Goal: Ask a question

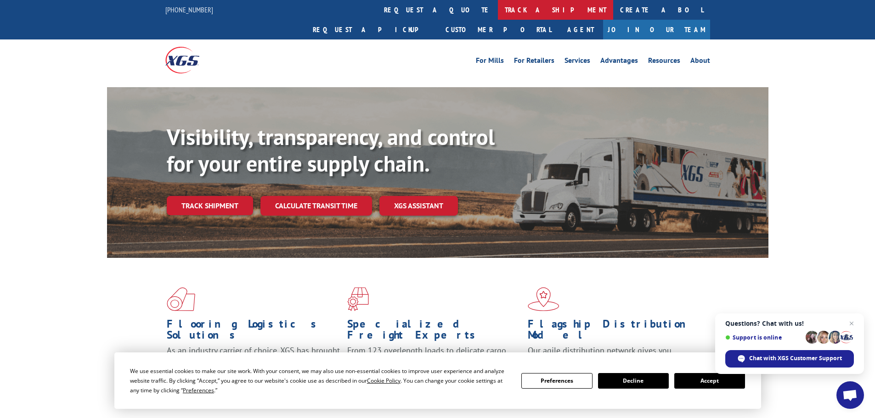
click at [498, 3] on link "track a shipment" at bounding box center [555, 10] width 115 height 20
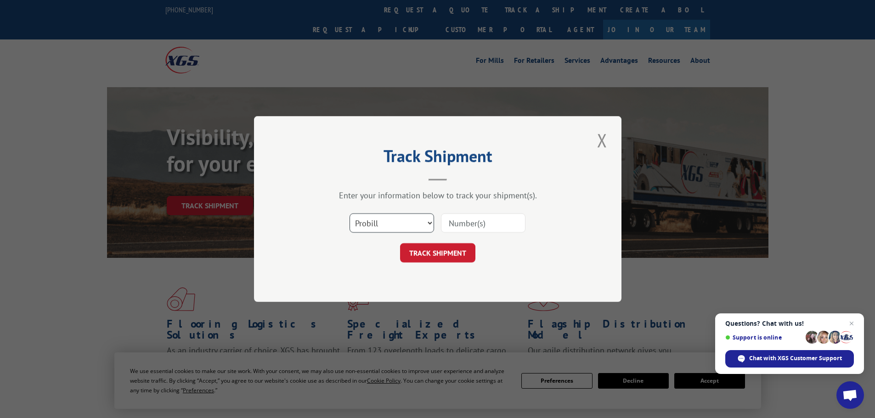
click at [382, 223] on select "Select category... Probill BOL PO" at bounding box center [391, 222] width 84 height 19
select select "bol"
click at [349, 213] on select "Select category... Probill BOL PO" at bounding box center [391, 222] width 84 height 19
click at [450, 226] on input at bounding box center [483, 222] width 84 height 19
type input "417501"
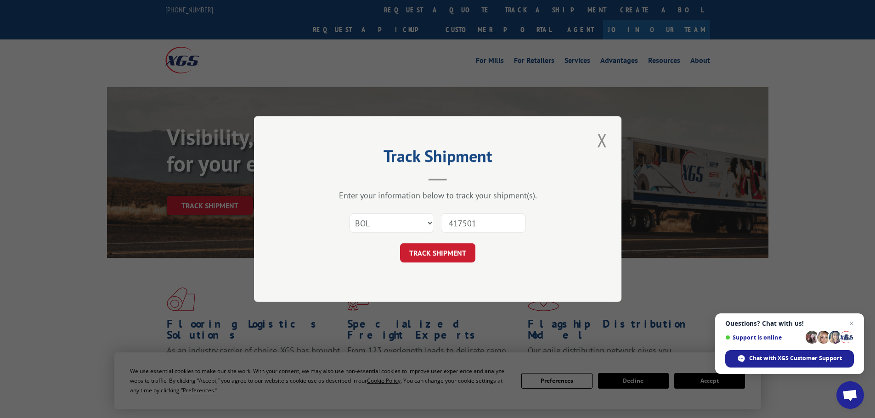
click at [400, 243] on button "TRACK SHIPMENT" at bounding box center [437, 252] width 75 height 19
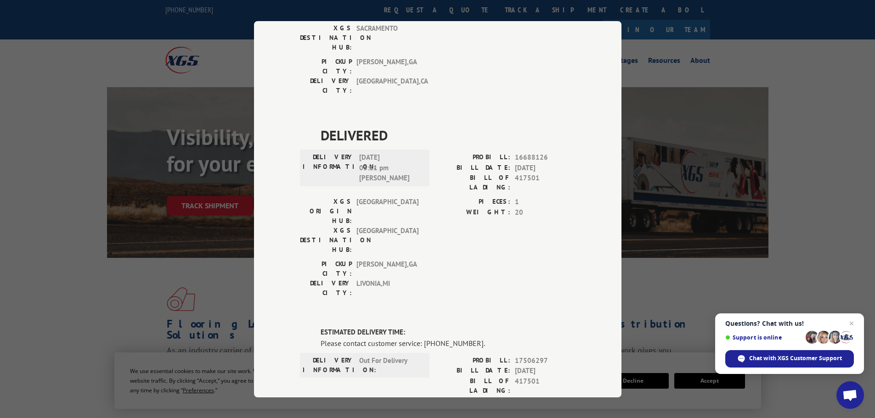
scroll to position [579, 0]
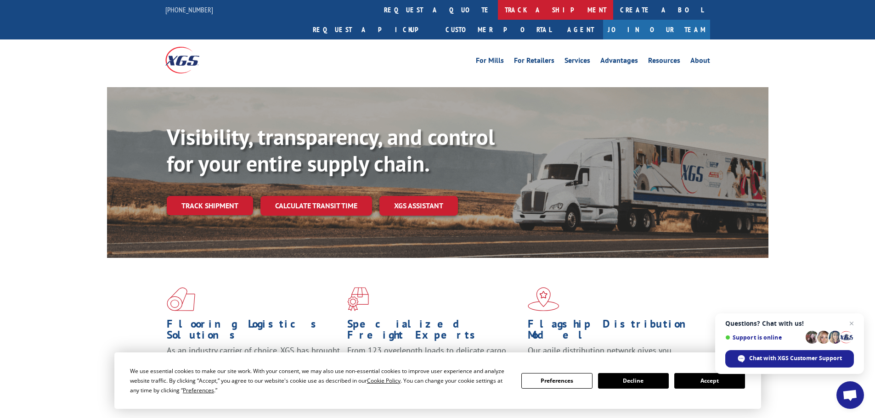
click at [498, 11] on link "track a shipment" at bounding box center [555, 10] width 115 height 20
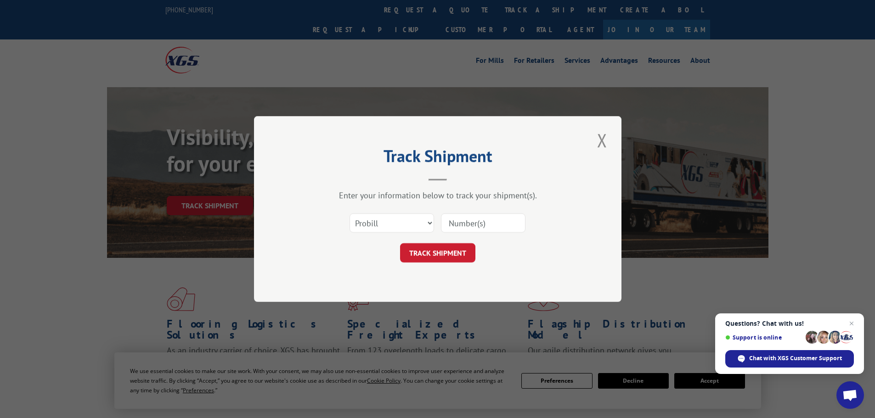
click at [462, 225] on input at bounding box center [483, 222] width 84 height 19
paste input "17153062"
type input "17153062"
click at [465, 251] on button "TRACK SHIPMENT" at bounding box center [437, 252] width 75 height 19
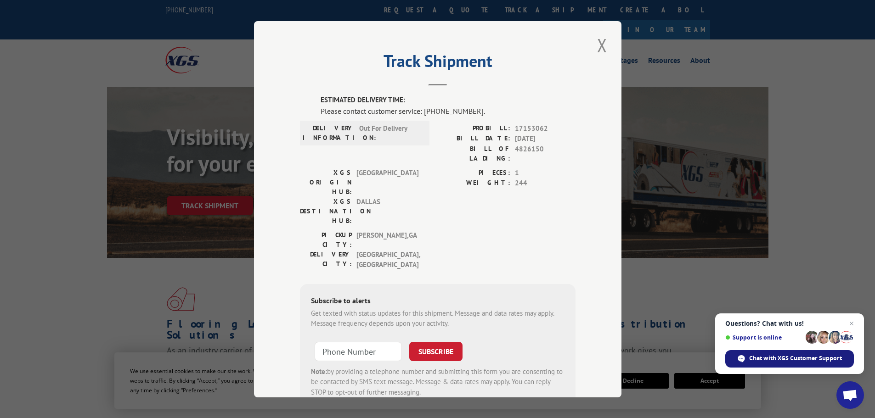
click at [783, 351] on span "Chat with XGS Customer Support" at bounding box center [789, 358] width 129 height 17
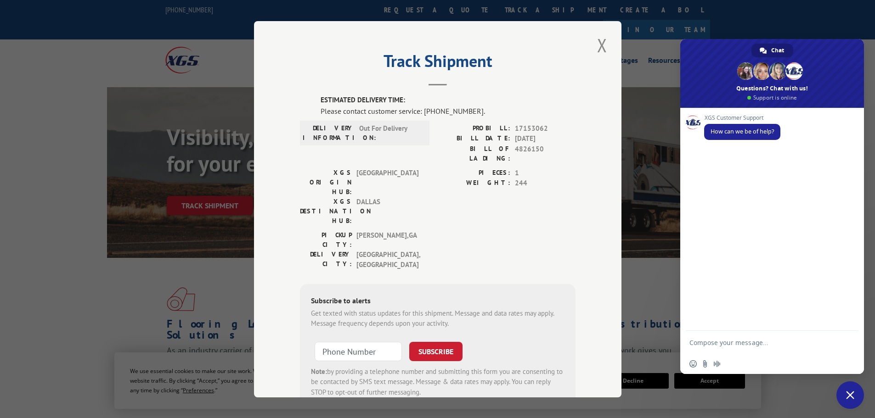
click at [738, 344] on textarea "Compose your message..." at bounding box center [762, 342] width 147 height 23
type textarea "X"
type textarea "w"
type textarea "h"
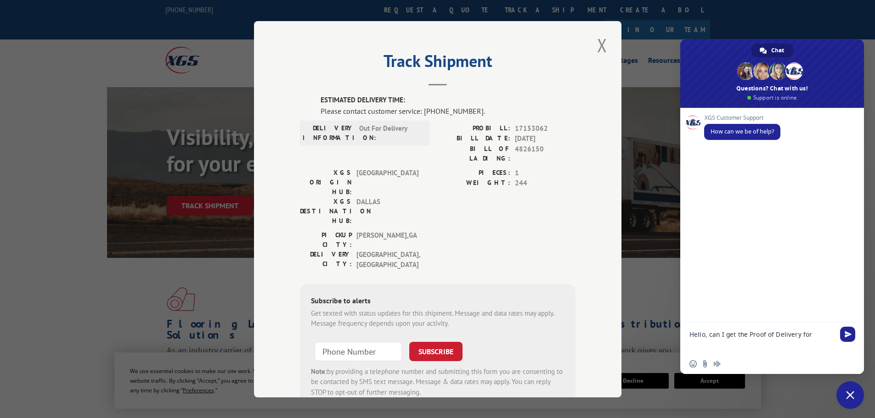
paste textarea "17153062"
click at [688, 341] on div "Hello, can I get the Proof of Delivery for 17153062" at bounding box center [772, 338] width 184 height 31
click at [690, 343] on textarea "Hello, can I get the Proof of Delivery for 17153062" at bounding box center [762, 338] width 147 height 31
click at [749, 347] on textarea "Hello, can I get the Proof of Delivery for Pro: 17153062" at bounding box center [762, 338] width 147 height 31
paste textarea "17461280"
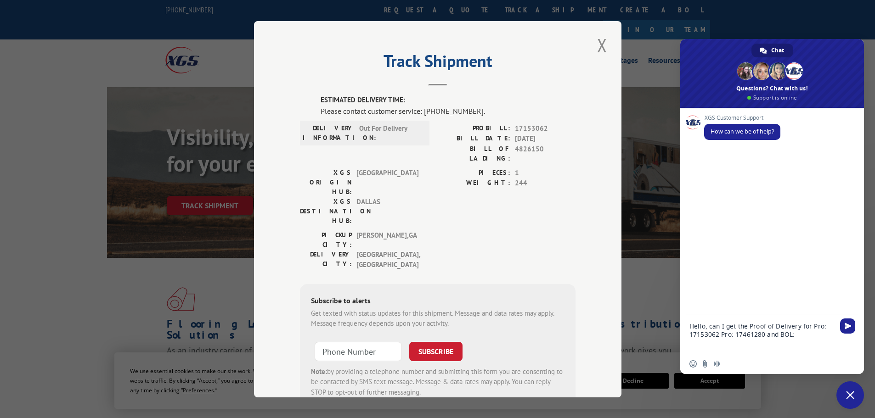
paste textarea "419504"
paste textarea "417501"
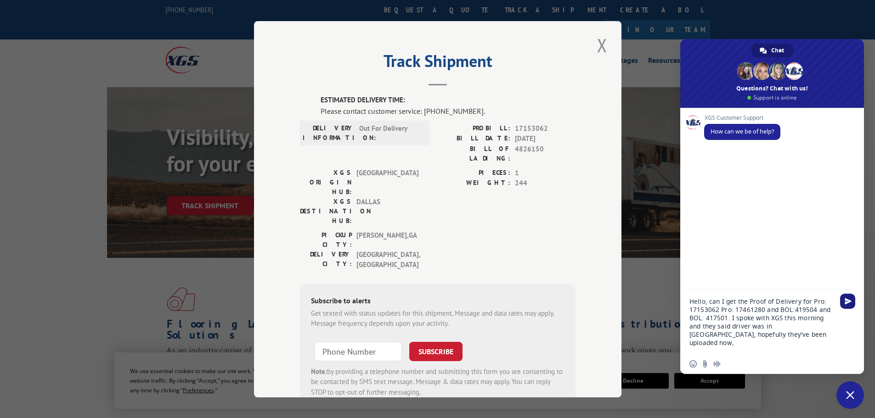
type textarea "Hello, can I get the Proof of Delivery for Pro: 17153062 Pro: 17461280 and BOL:…"
click at [851, 303] on span "Send" at bounding box center [847, 301] width 15 height 15
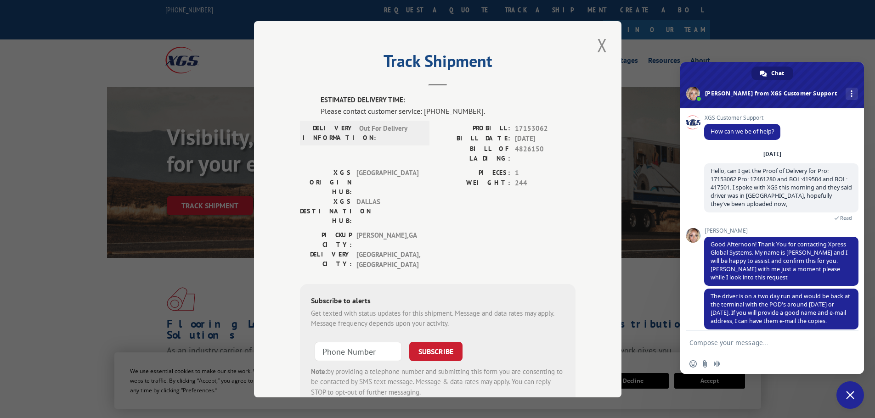
scroll to position [9, 0]
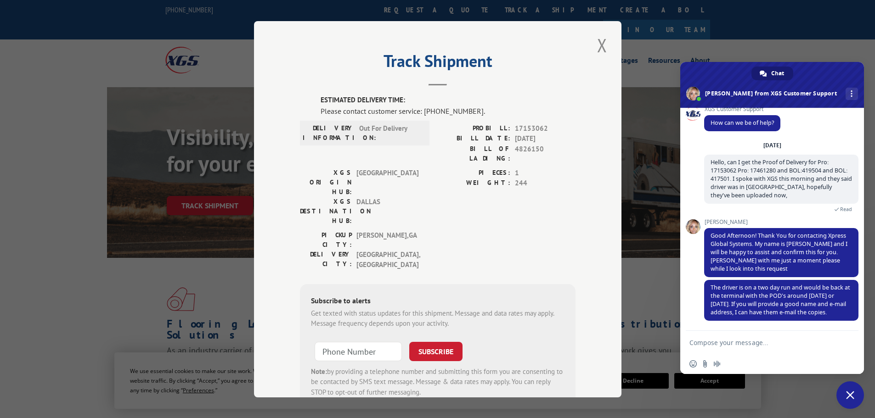
click at [800, 333] on textarea "Compose your message..." at bounding box center [762, 342] width 147 height 23
type textarea "[PERSON_NAME] and email is [EMAIL_ADDRESS][DOMAIN_NAME]. Thank you."
click at [853, 333] on span "Send" at bounding box center [847, 334] width 15 height 15
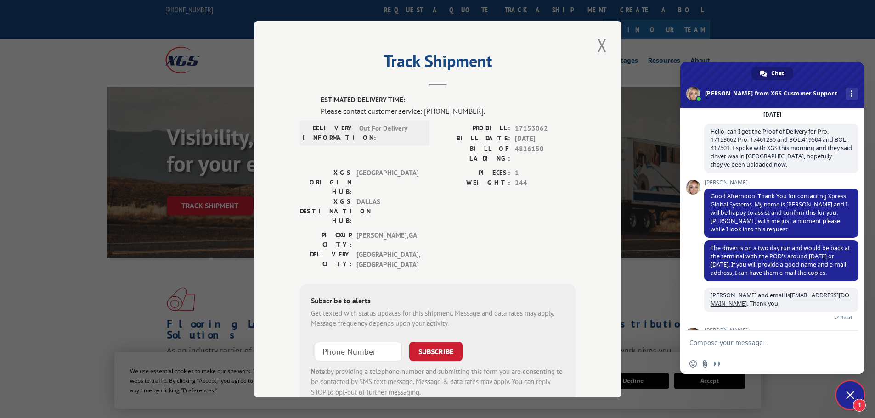
scroll to position [132, 0]
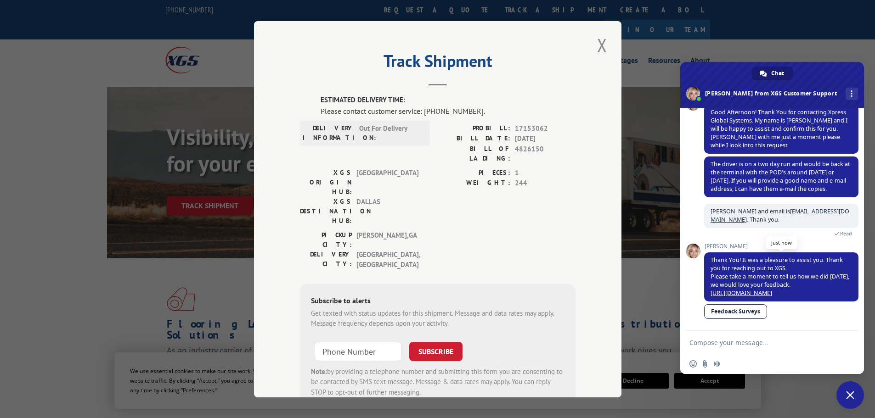
click at [772, 289] on link "[URL][DOMAIN_NAME]" at bounding box center [741, 293] width 62 height 8
